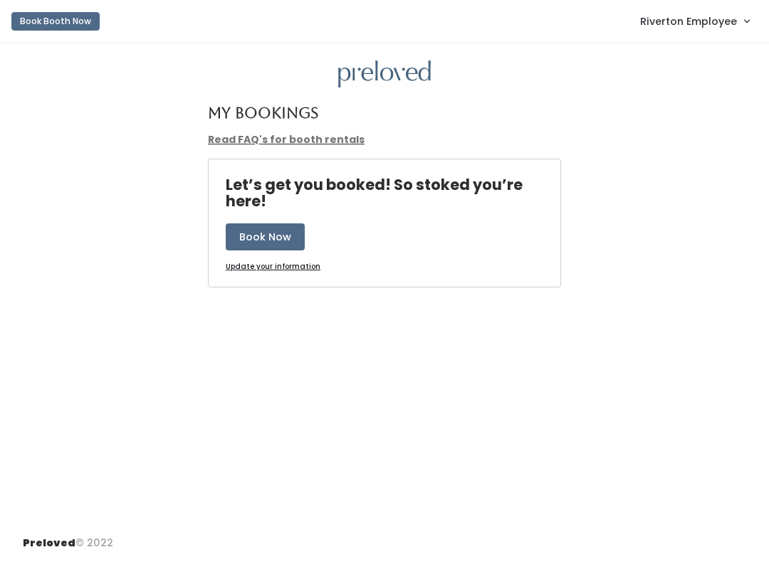
click at [691, 26] on span "Riverton Employee" at bounding box center [688, 22] width 97 height 16
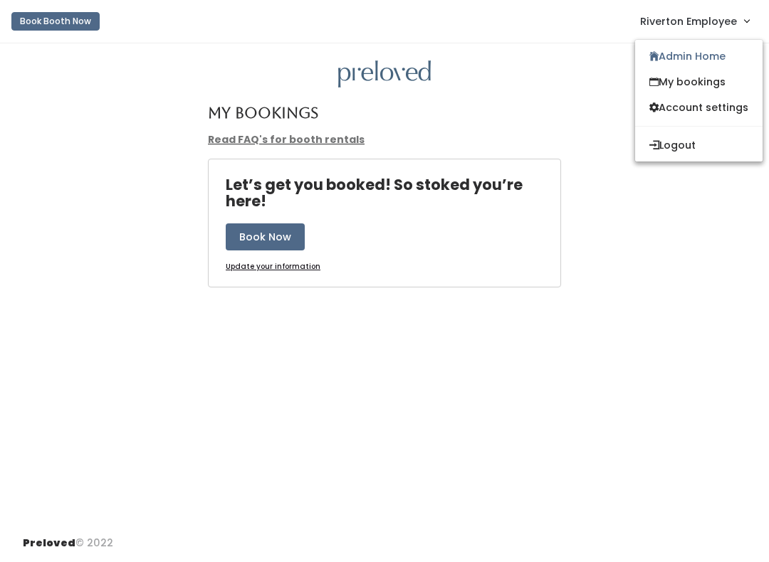
click at [711, 78] on link "My bookings" at bounding box center [698, 82] width 127 height 26
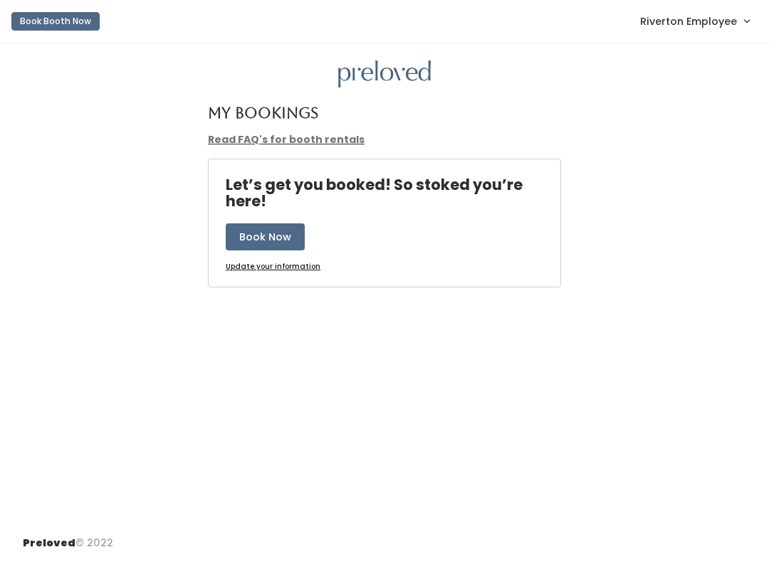
click at [720, 33] on link "Riverton Employee" at bounding box center [694, 21] width 137 height 31
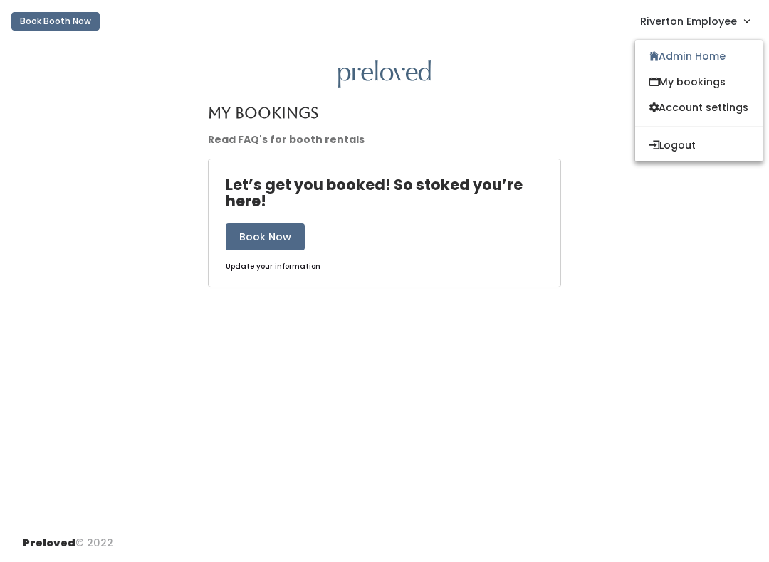
click at [710, 55] on link "Admin Home" at bounding box center [698, 56] width 127 height 26
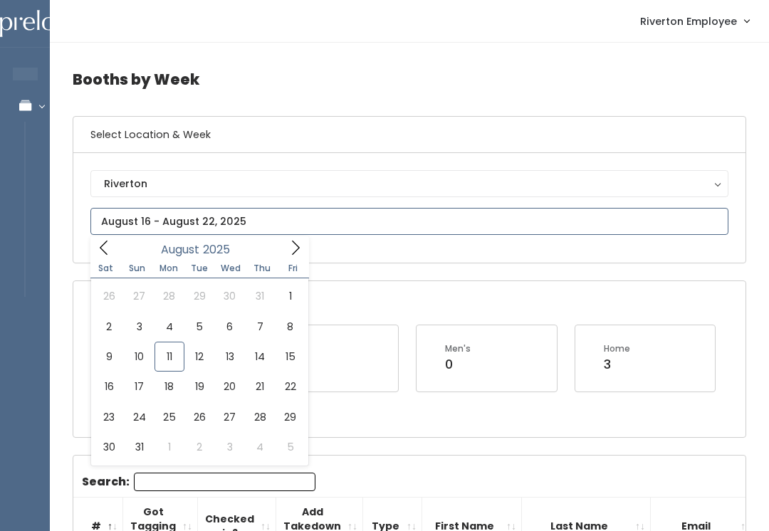
type input "August 9 to August 15"
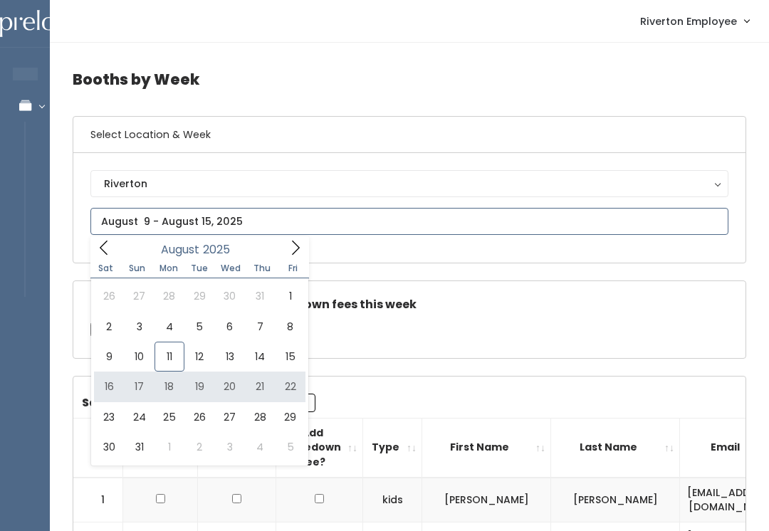
type input "August 16 to August 22"
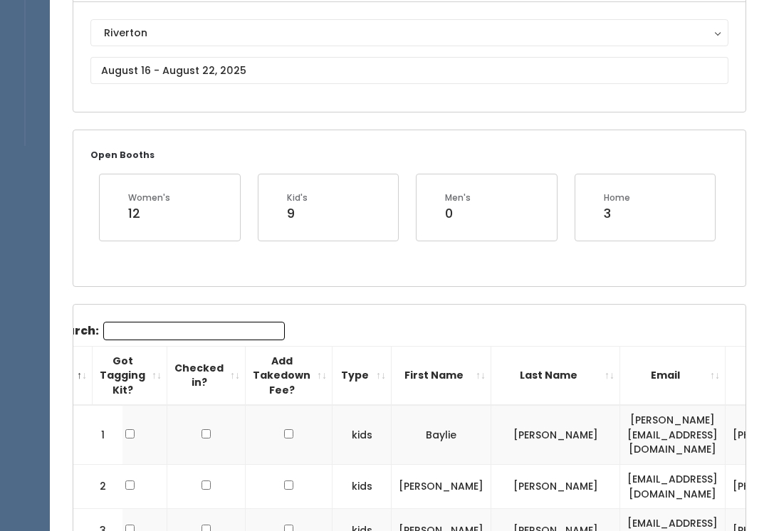
scroll to position [152, 0]
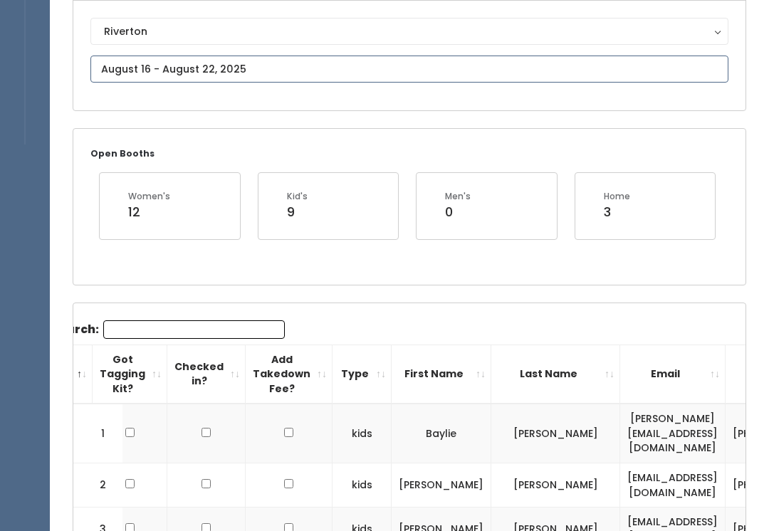
click at [268, 63] on input "text" at bounding box center [409, 69] width 638 height 27
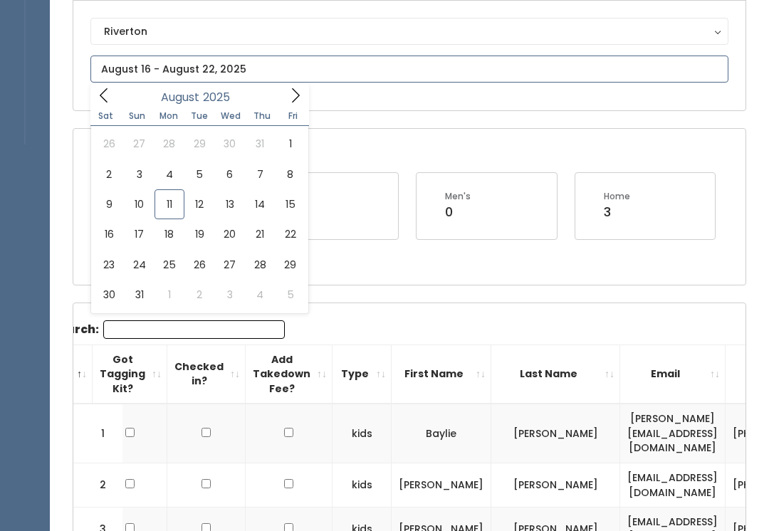
type input "[DATE] to [DATE]"
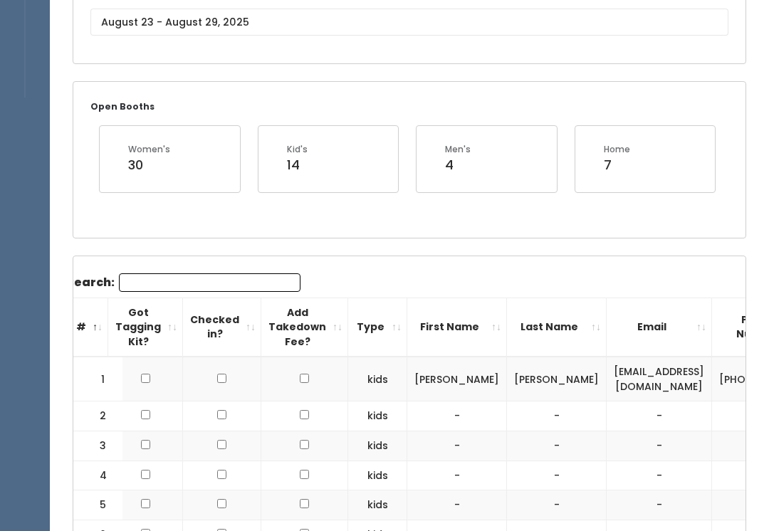
scroll to position [210, 0]
